Goal: Navigation & Orientation: Find specific page/section

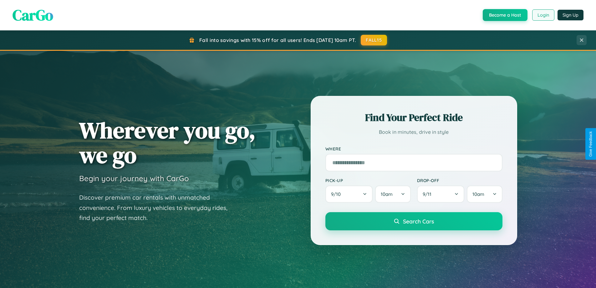
click at [543, 15] on button "Login" at bounding box center [543, 14] width 22 height 11
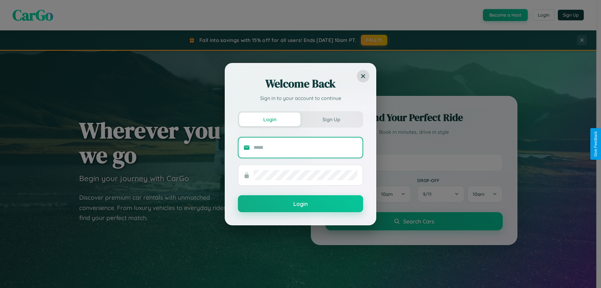
click at [305, 147] on input "text" at bounding box center [305, 147] width 104 height 10
type input "**********"
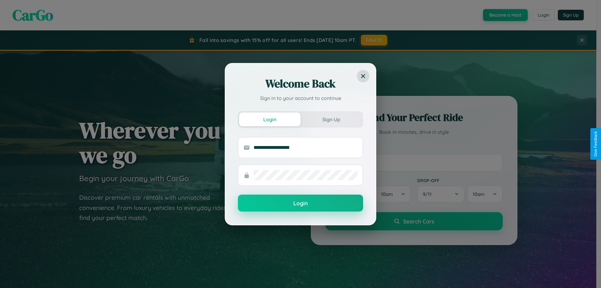
click at [300, 203] on button "Login" at bounding box center [300, 202] width 125 height 17
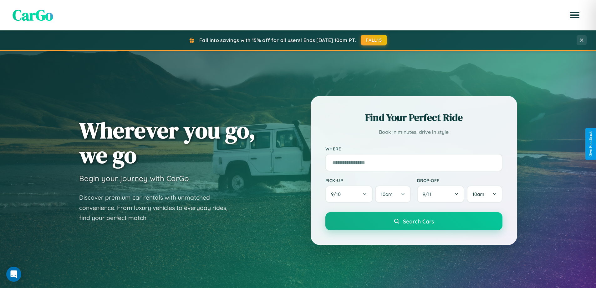
scroll to position [431, 0]
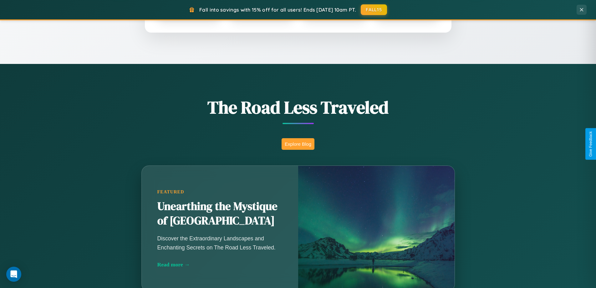
click at [298, 144] on button "Explore Blog" at bounding box center [298, 144] width 33 height 12
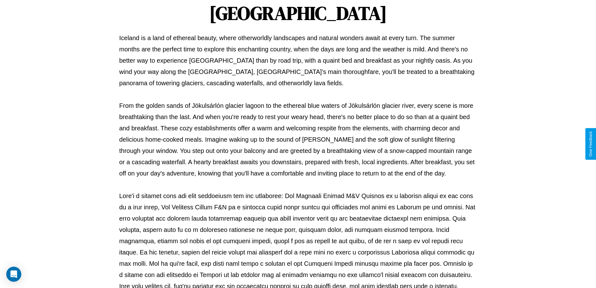
scroll to position [202, 0]
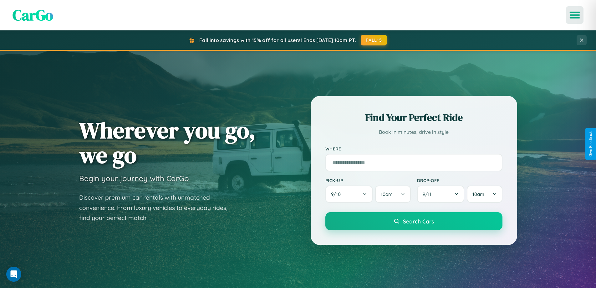
click at [575, 15] on icon "Open menu" at bounding box center [574, 15] width 9 height 6
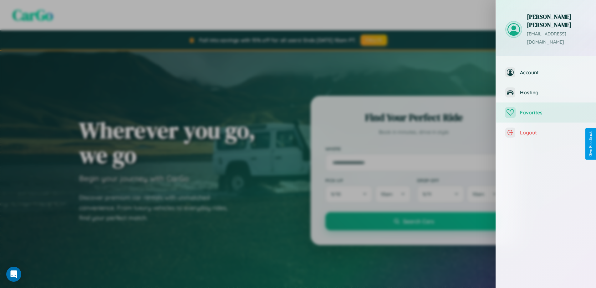
click at [546, 109] on span "Favorites" at bounding box center [553, 112] width 67 height 6
